Goal: Information Seeking & Learning: Find specific fact

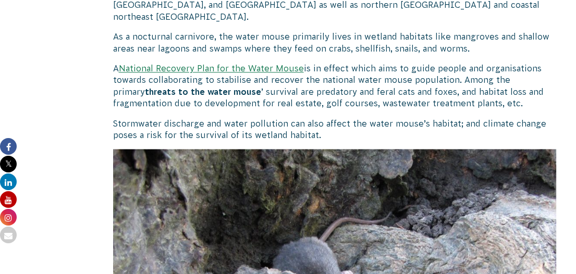
scroll to position [1963, 0]
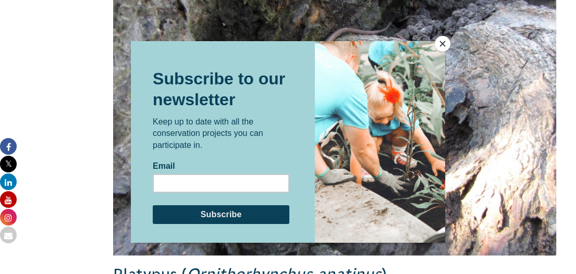
click at [445, 45] on button "Close" at bounding box center [442, 44] width 16 height 16
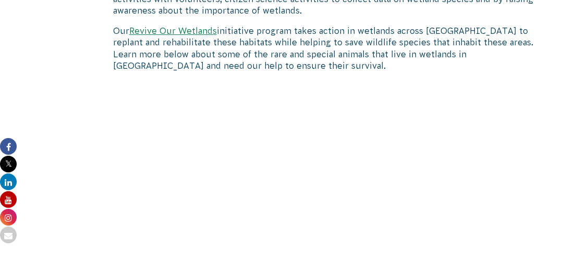
scroll to position [258, 0]
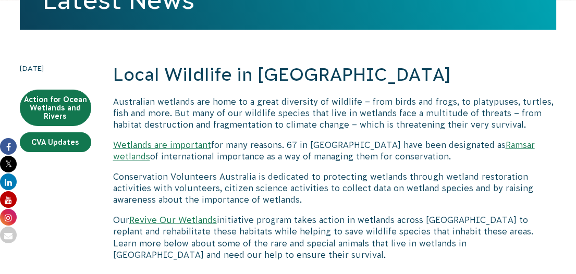
click at [179, 218] on link "Revive Our Wetlands" at bounding box center [172, 219] width 87 height 9
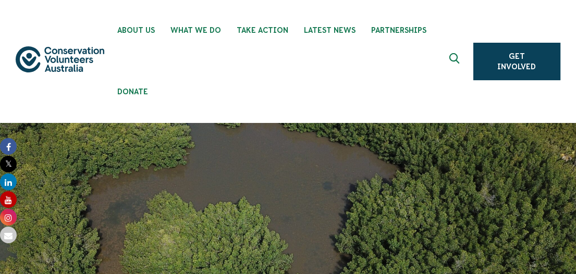
click at [451, 55] on use "Expand search box" at bounding box center [454, 58] width 10 height 10
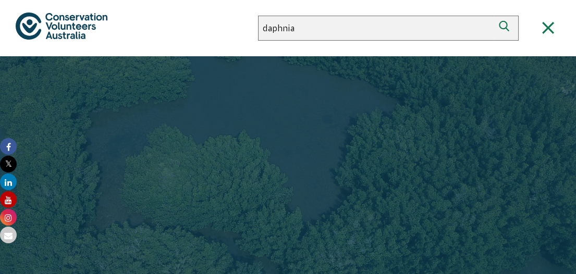
type input "daphnia"
click at [499, 23] on icon "submit" at bounding box center [505, 28] width 15 height 15
